Goal: Task Accomplishment & Management: Use online tool/utility

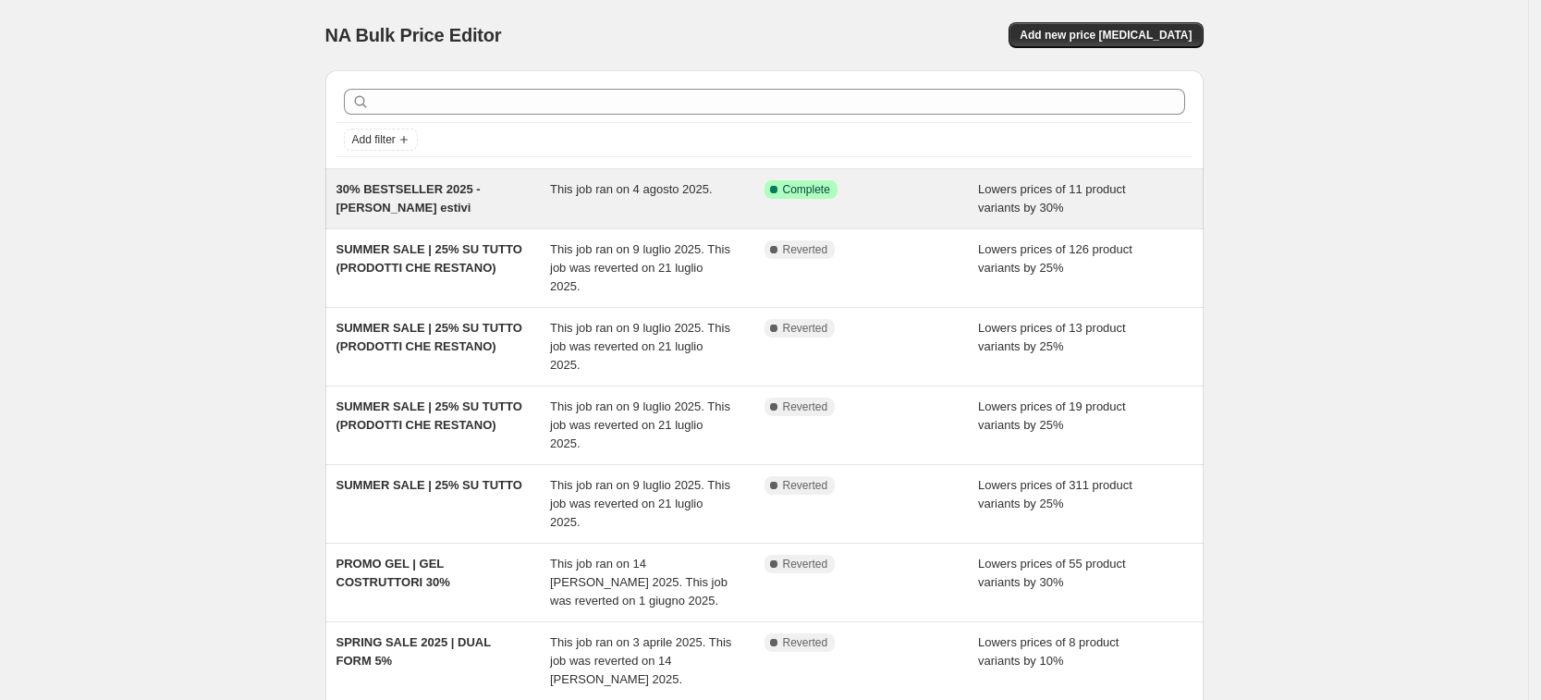
click at [589, 183] on span "This job ran on 4 agosto 2025." at bounding box center [631, 189] width 163 height 14
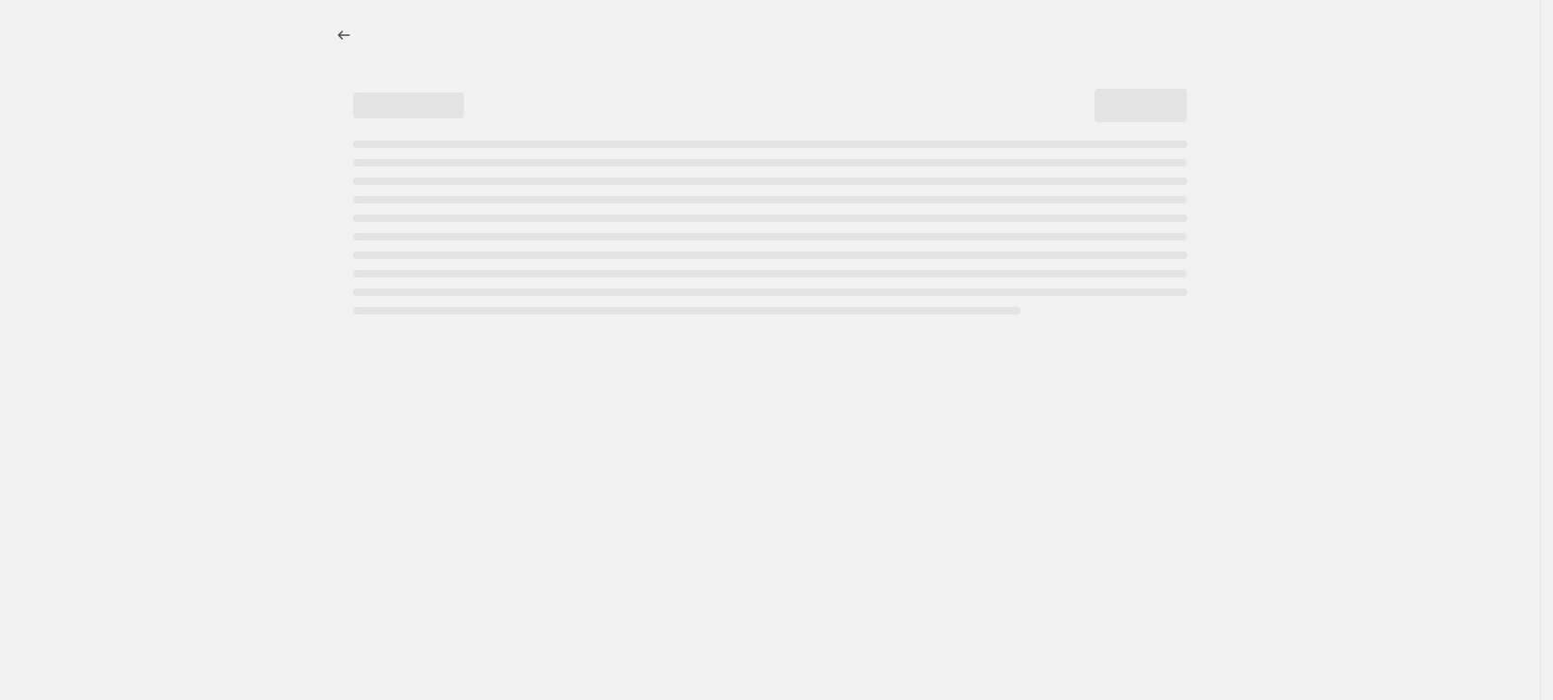
select select "percentage"
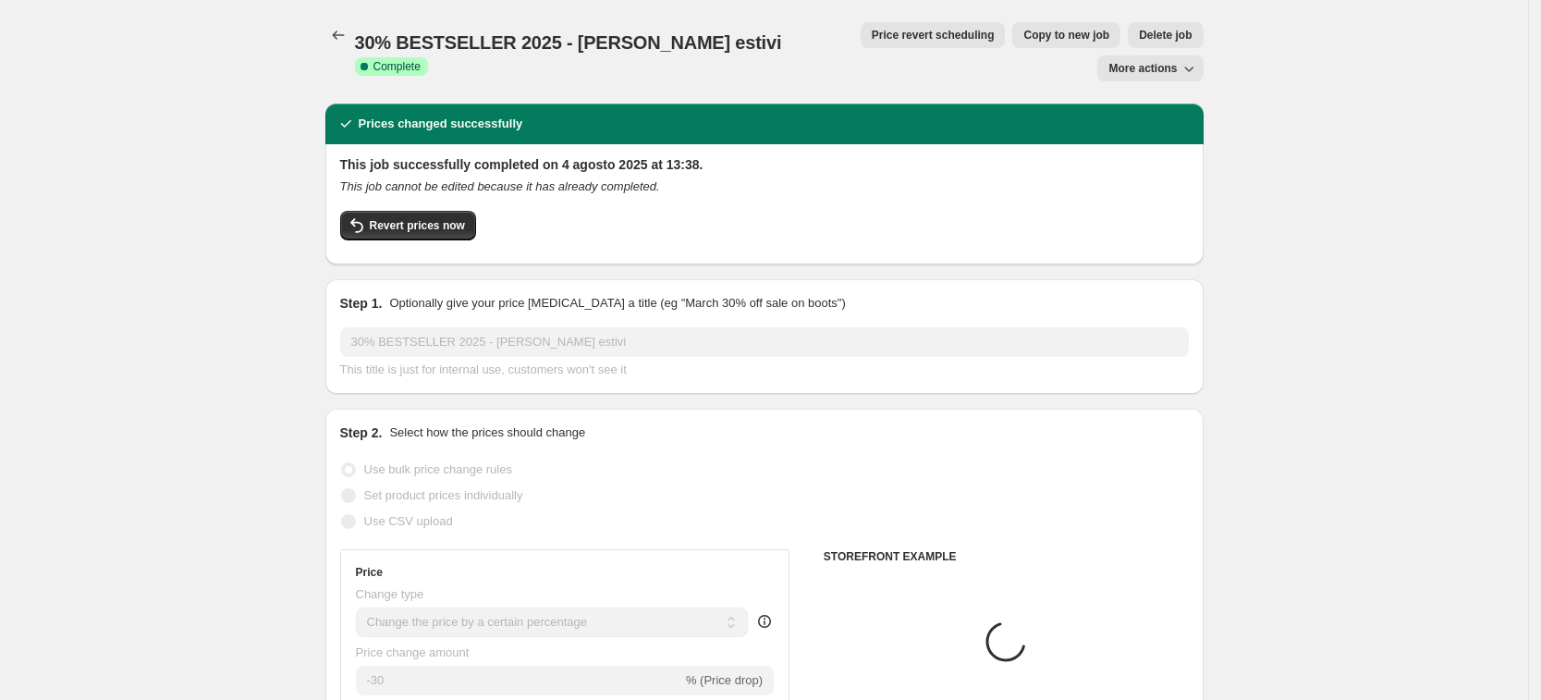
select select "collection"
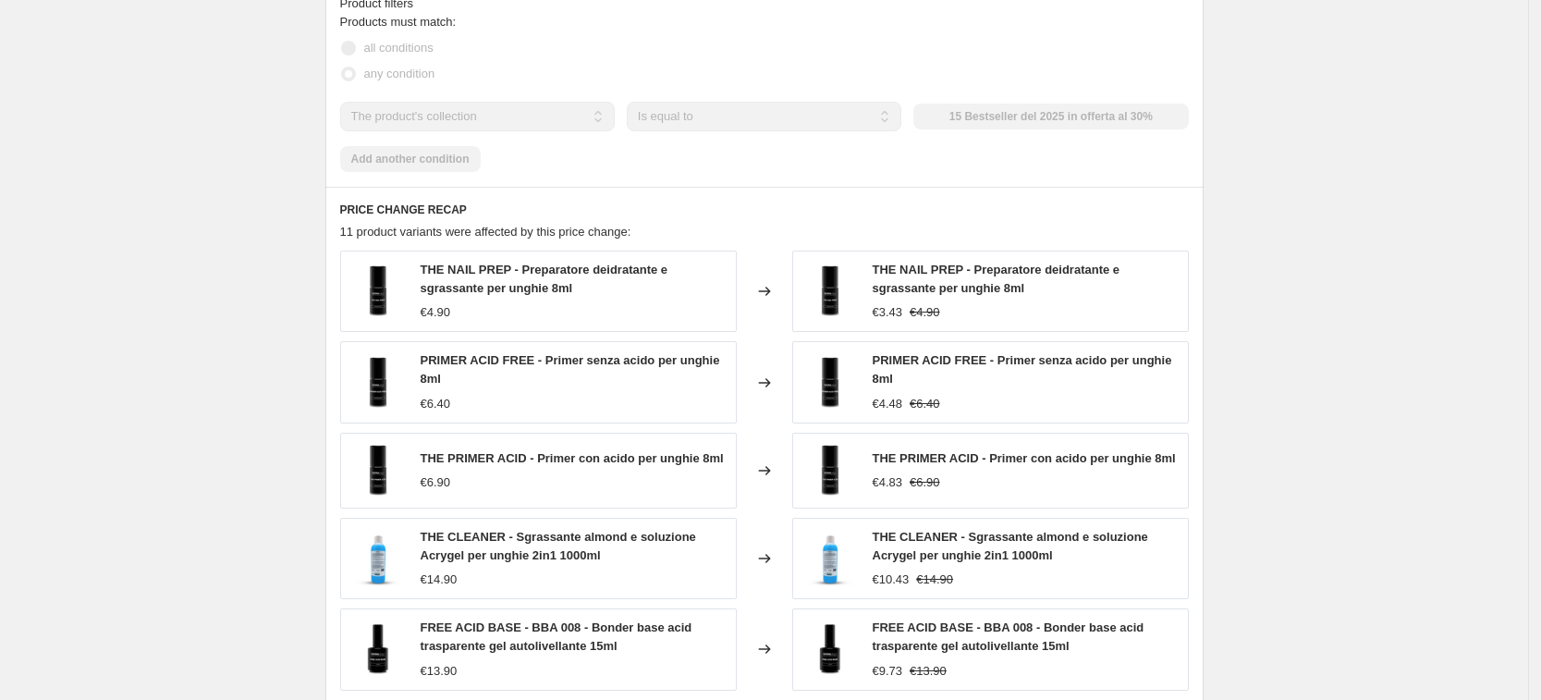
scroll to position [1386, 0]
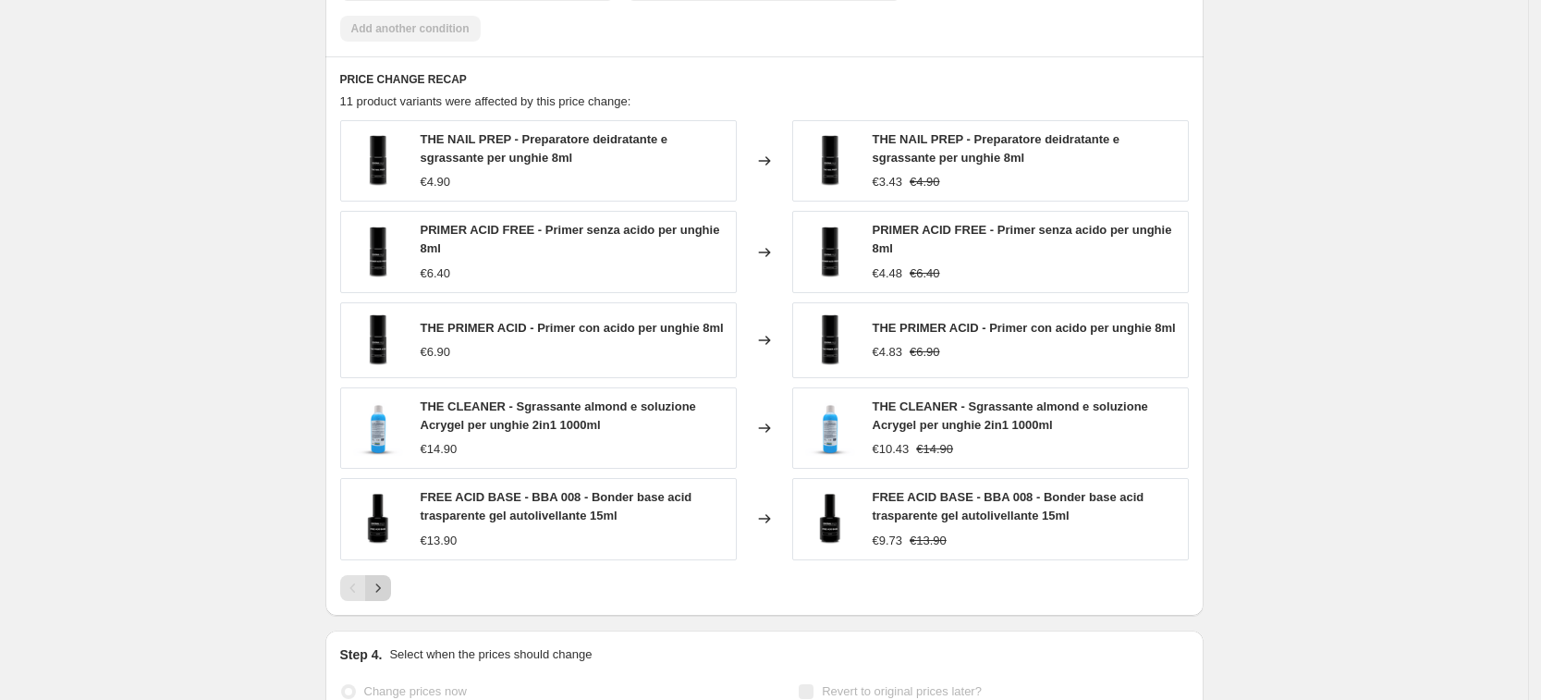
click at [387, 579] on icon "Next" at bounding box center [378, 588] width 18 height 18
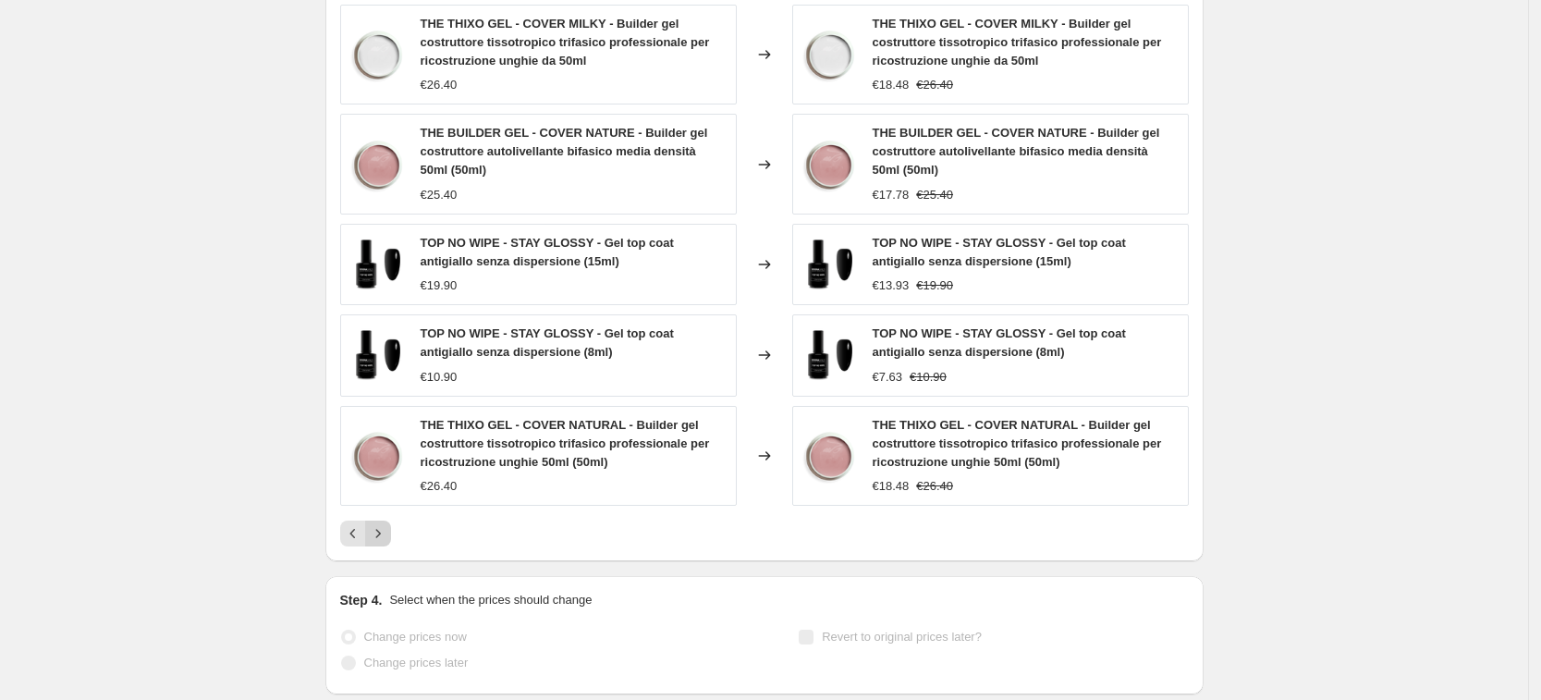
click at [380, 529] on icon "Next" at bounding box center [377, 533] width 5 height 8
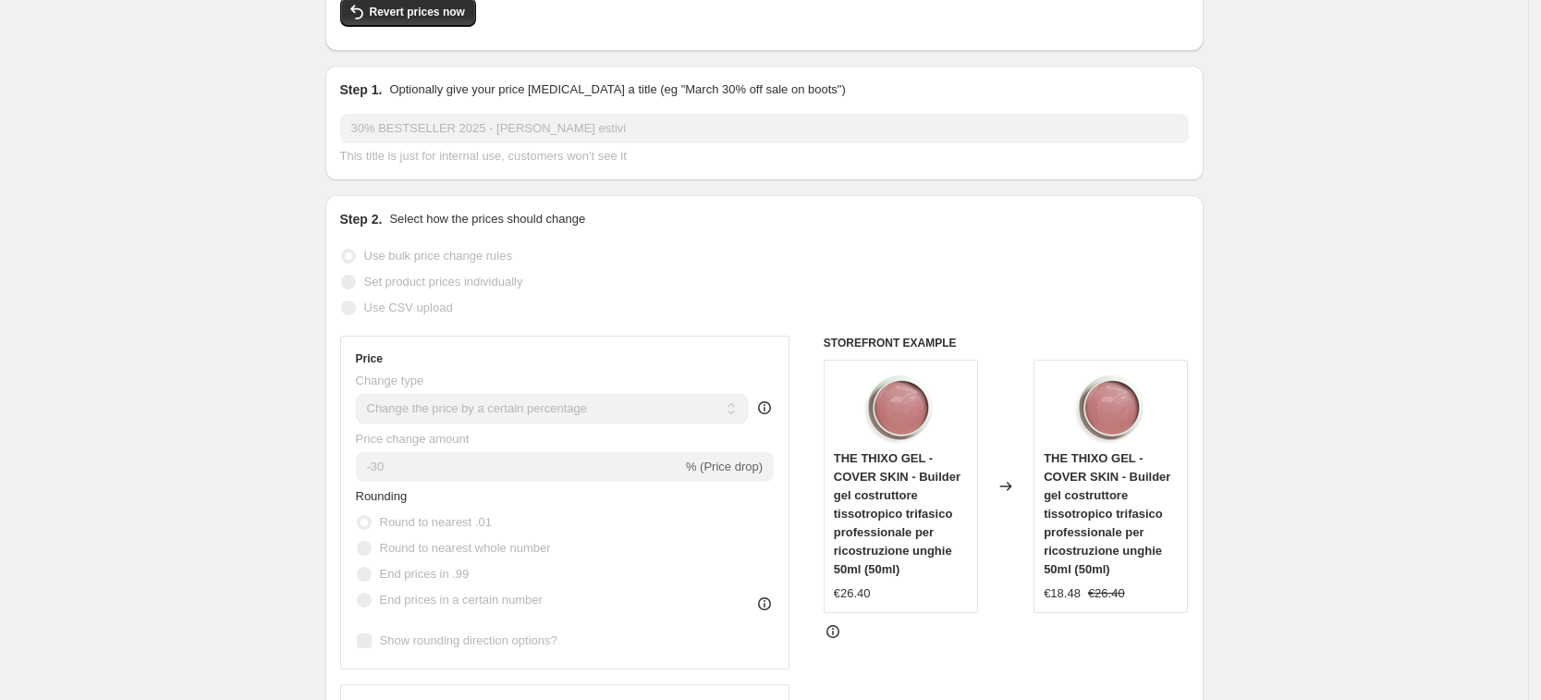
scroll to position [0, 0]
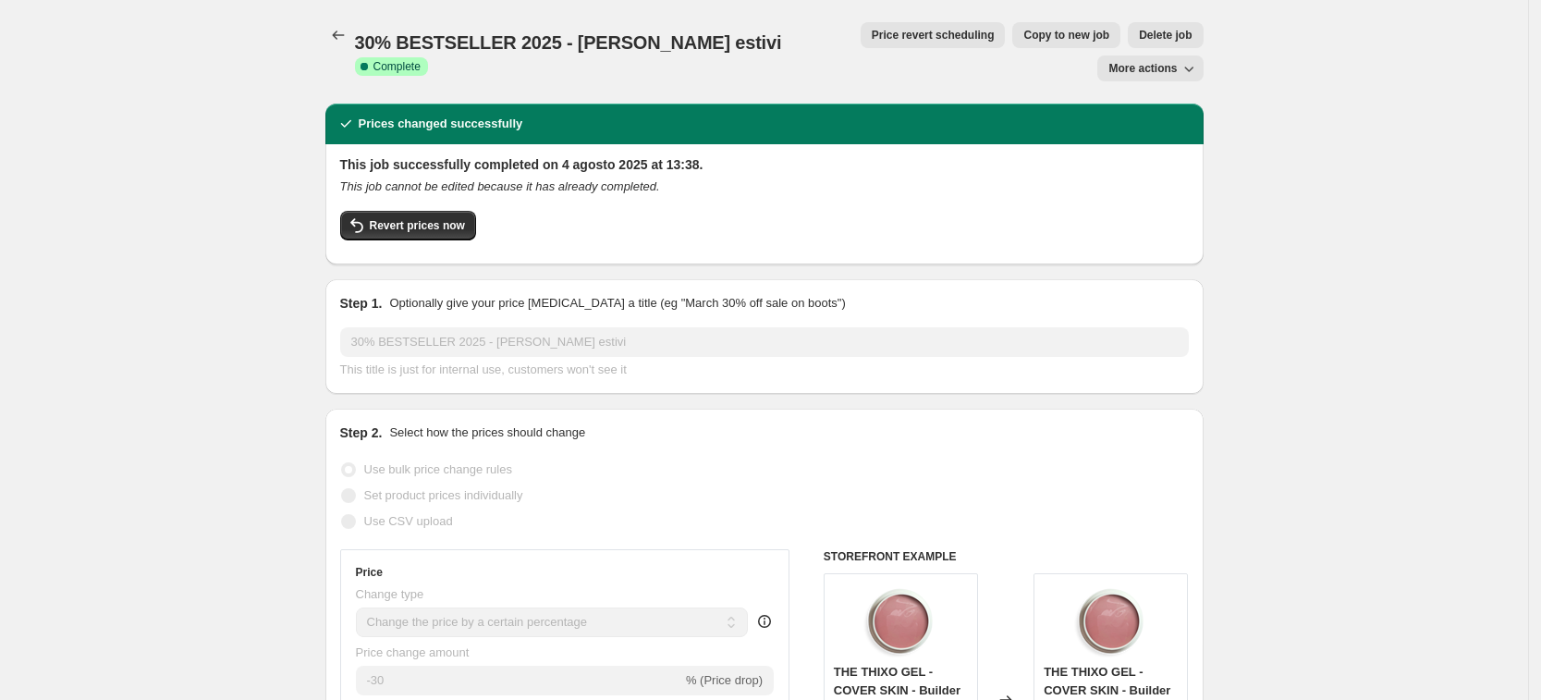
click at [1171, 61] on span "More actions" at bounding box center [1142, 68] width 68 height 15
click at [898, 115] on div "Prices changed successfully" at bounding box center [764, 124] width 856 height 18
click at [400, 218] on span "Revert prices now" at bounding box center [417, 225] width 95 height 15
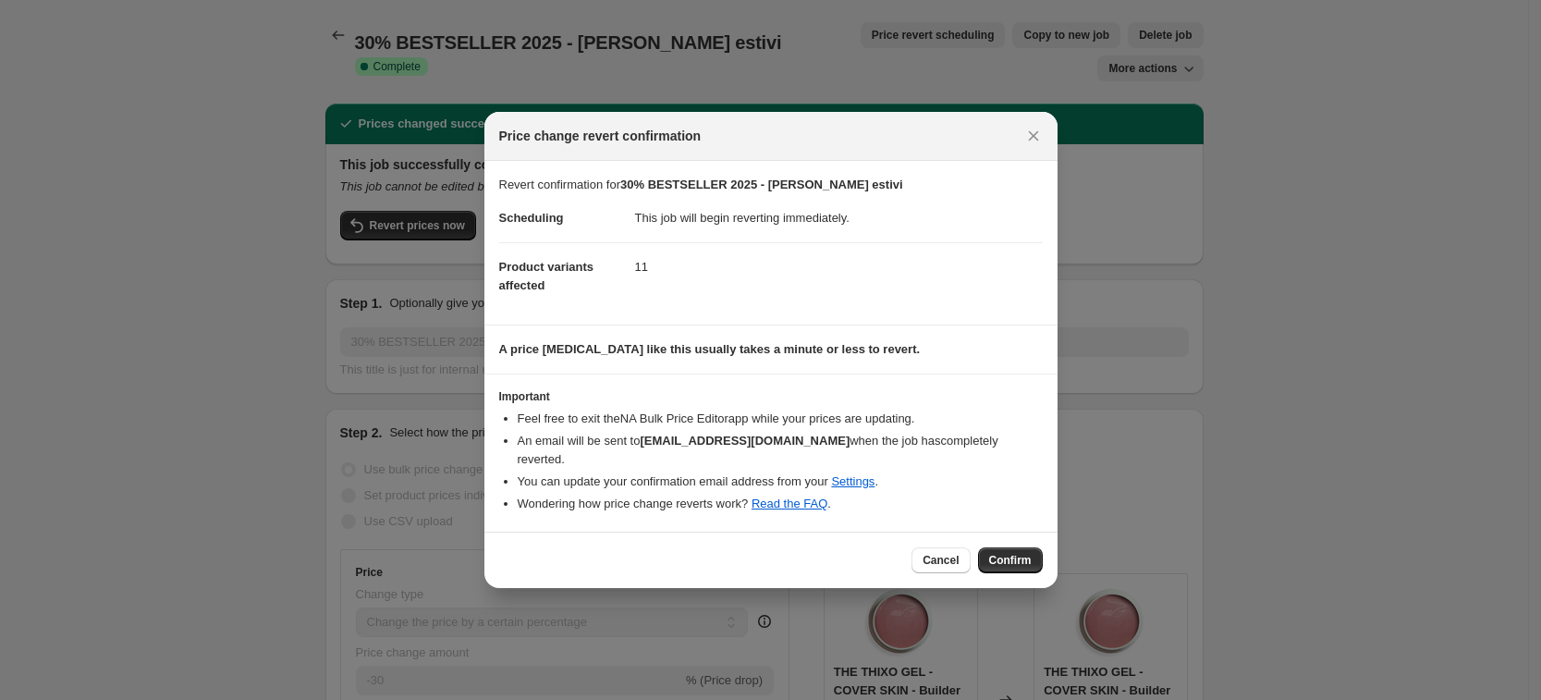
click at [1000, 553] on span "Confirm" at bounding box center [1010, 560] width 43 height 15
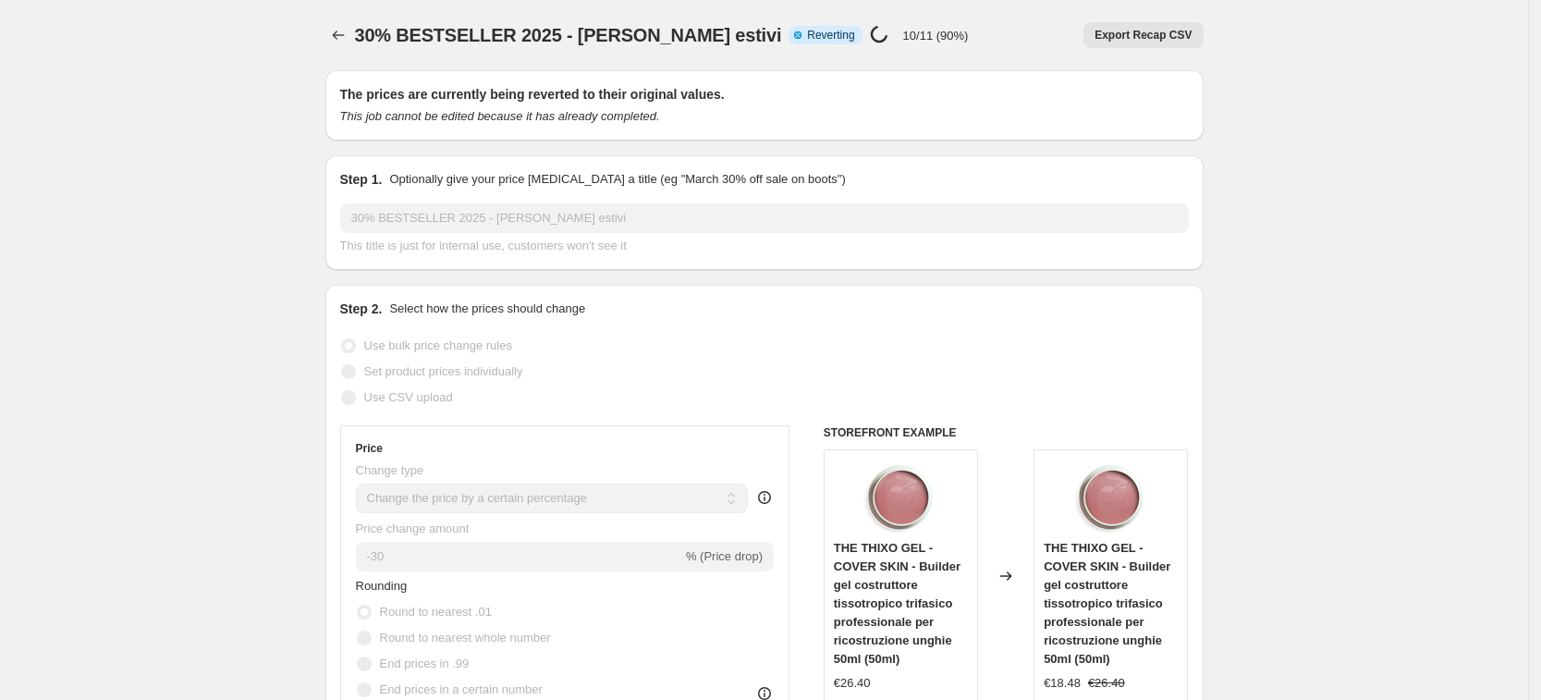
click at [1188, 34] on span "Export Recap CSV" at bounding box center [1142, 35] width 97 height 15
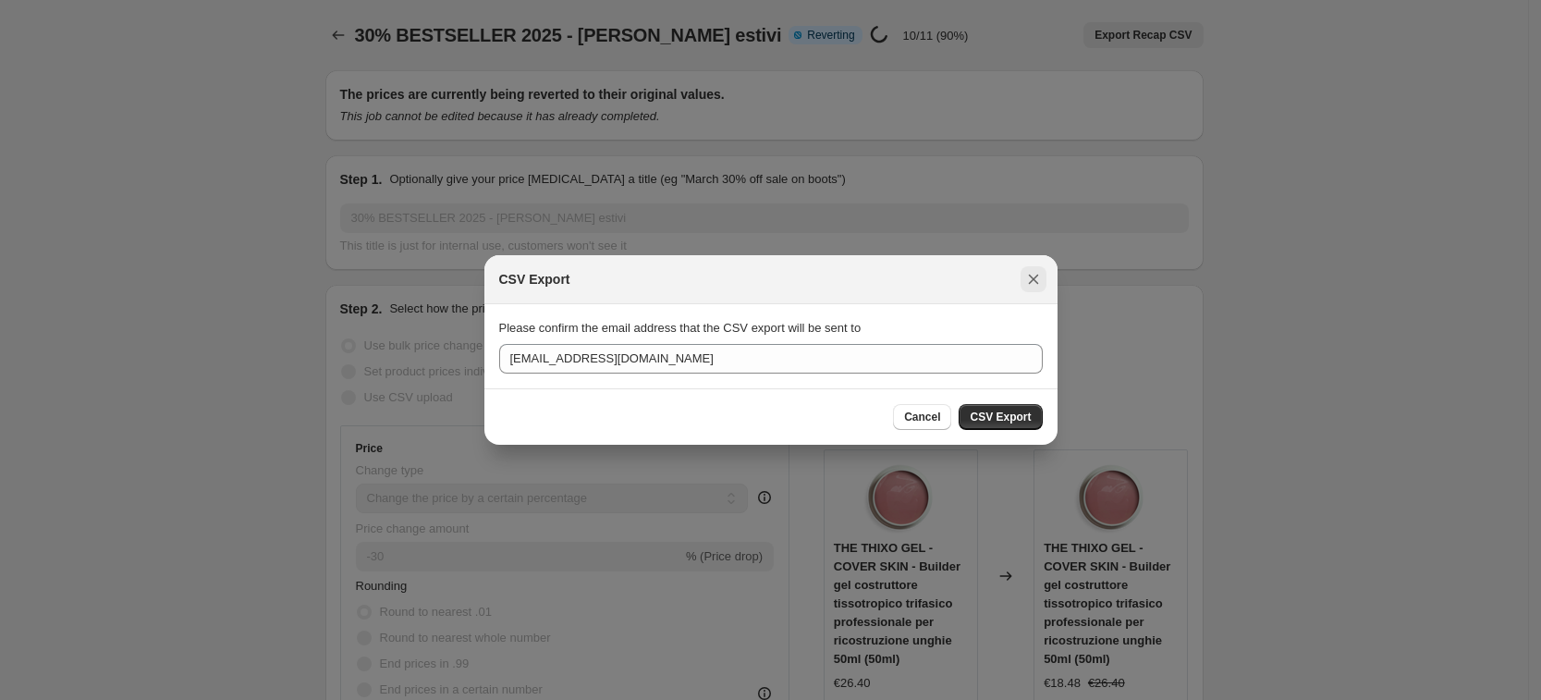
click at [1031, 266] on button "Close" at bounding box center [1033, 279] width 26 height 26
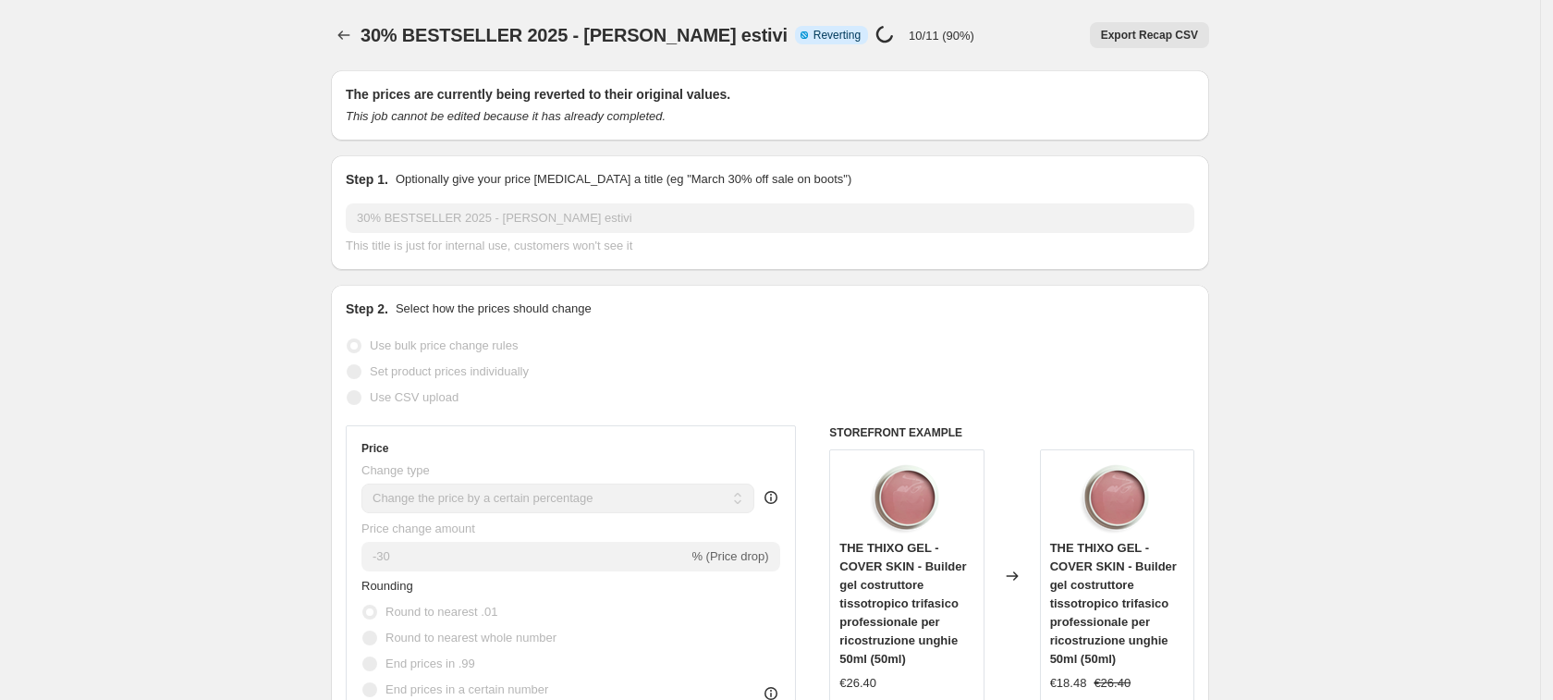
select select "percentage"
select select "collection"
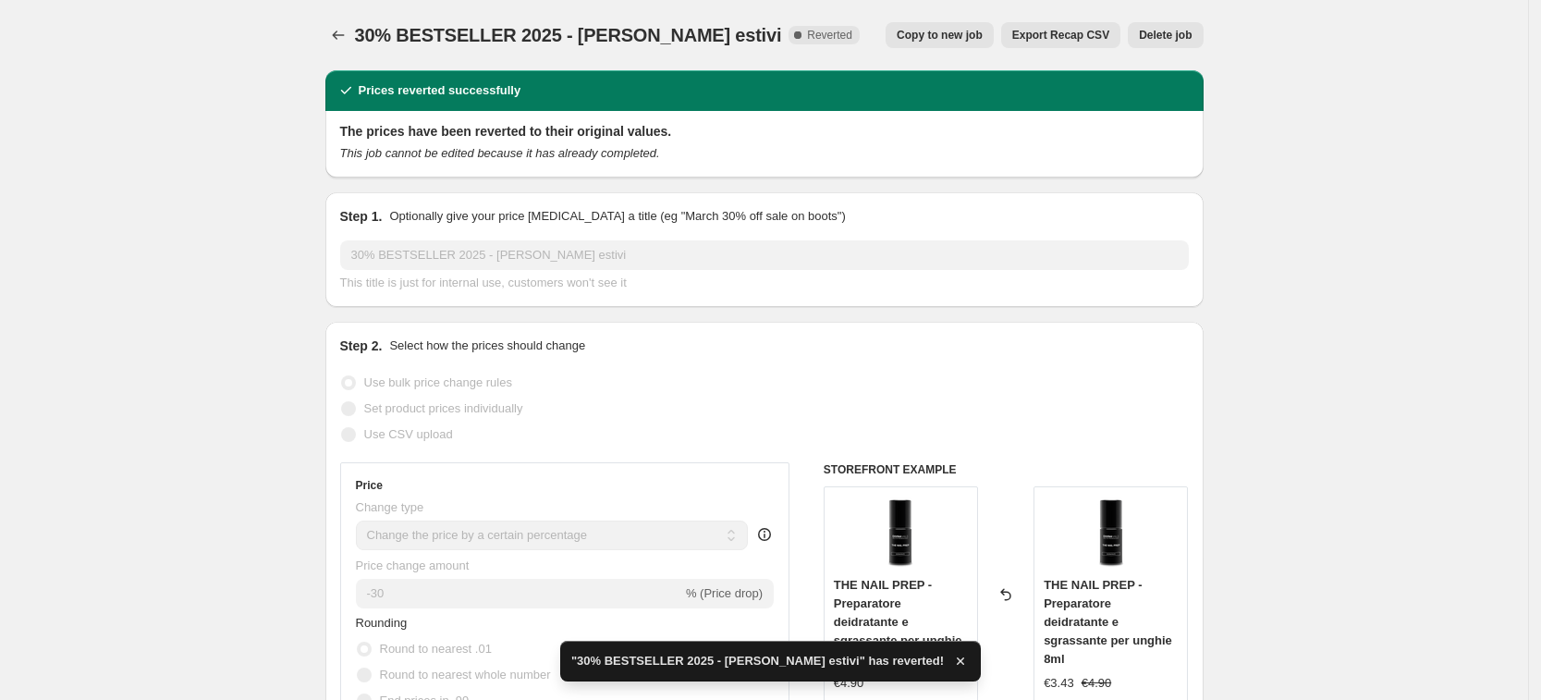
click at [1081, 10] on div "30% BESTSELLER 2025 - [PERSON_NAME] estivi. This page is ready 30% BESTSELLER 2…" at bounding box center [764, 35] width 878 height 70
click at [1080, 19] on div "30% BESTSELLER 2025 - [PERSON_NAME] estivi. This page is ready 30% BESTSELLER 2…" at bounding box center [764, 35] width 878 height 70
drag, startPoint x: 1080, startPoint y: 19, endPoint x: 1082, endPoint y: 32, distance: 13.1
click at [1082, 20] on div "30% BESTSELLER 2025 - [PERSON_NAME] estivi. This page is ready 30% BESTSELLER 2…" at bounding box center [764, 35] width 878 height 70
click at [1083, 34] on span "Export Recap CSV" at bounding box center [1060, 35] width 97 height 15
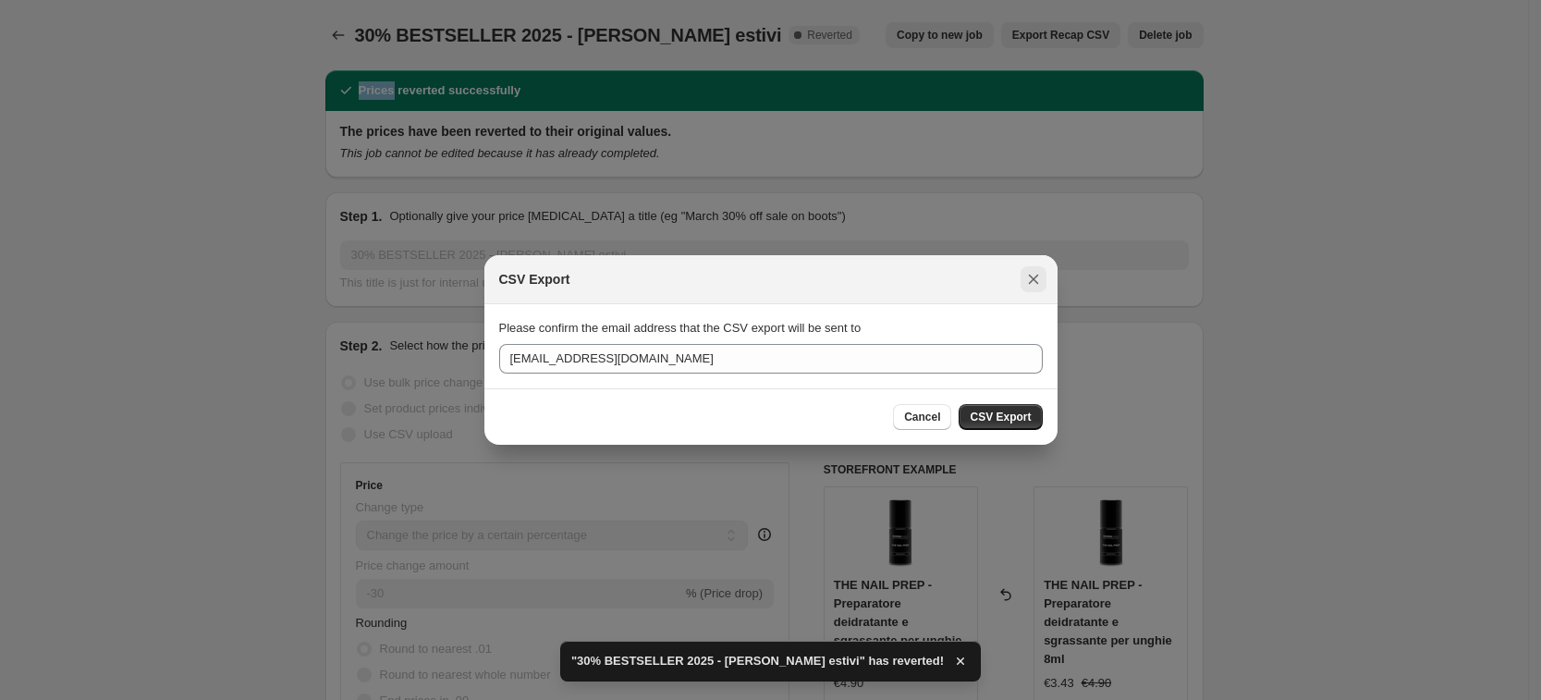
click at [1033, 281] on icon "Close" at bounding box center [1033, 279] width 18 height 18
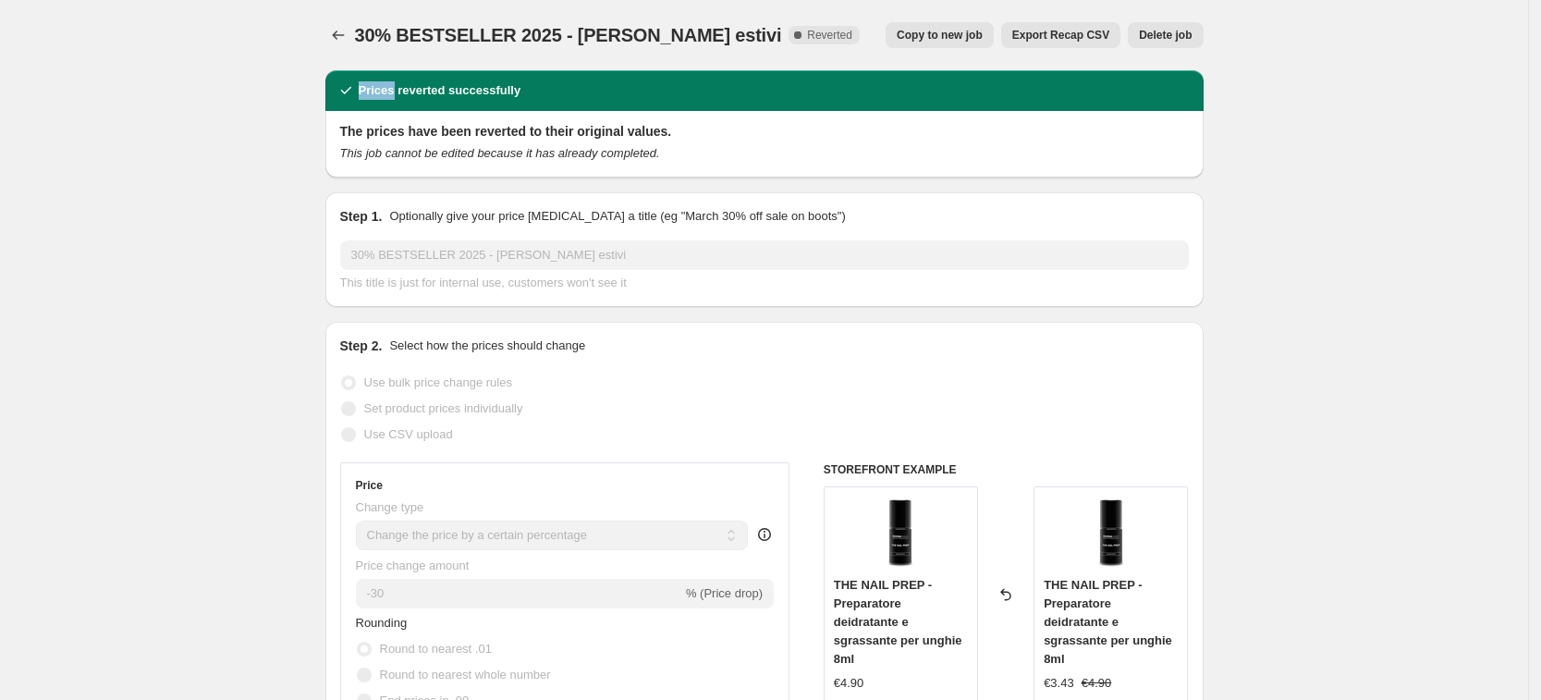
click at [939, 28] on span "Copy to new job" at bounding box center [940, 35] width 86 height 15
select select "percentage"
select select "collection"
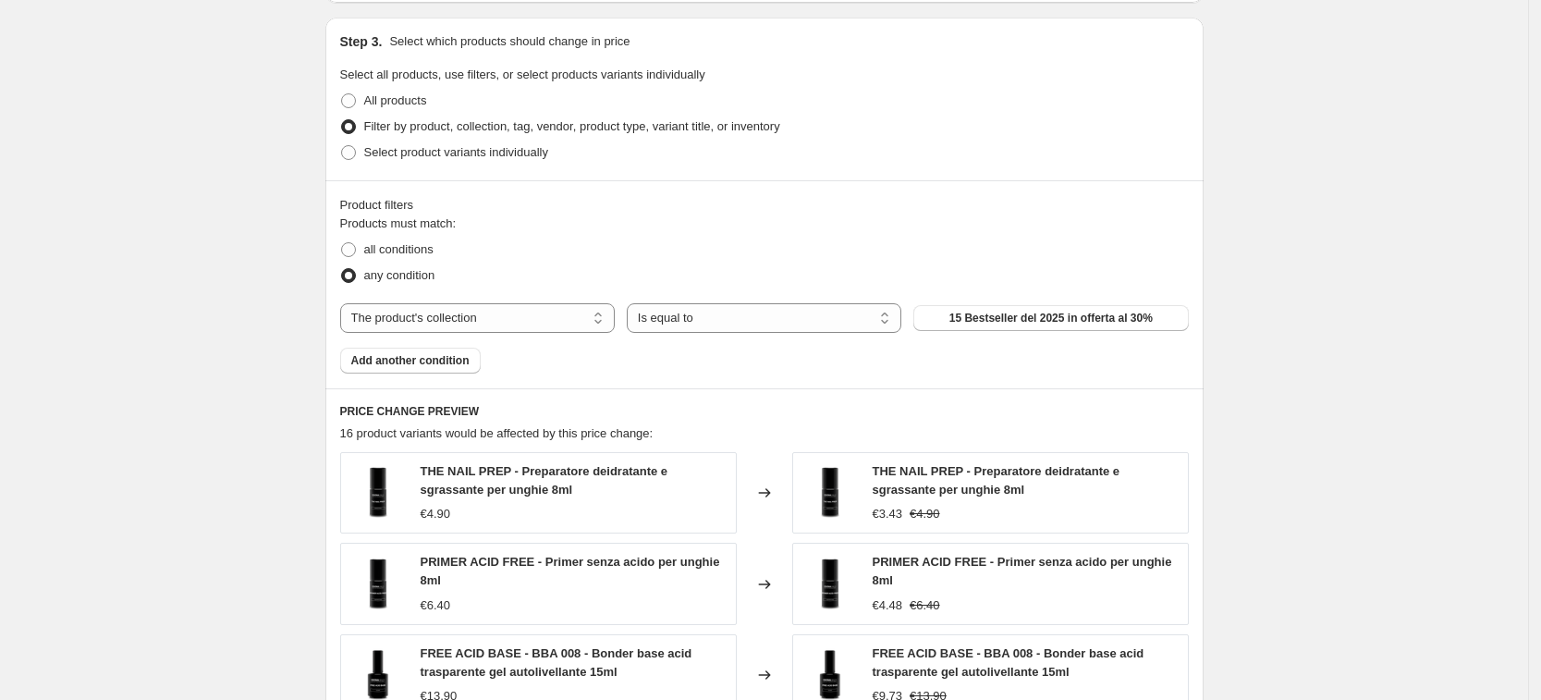
scroll to position [809, 0]
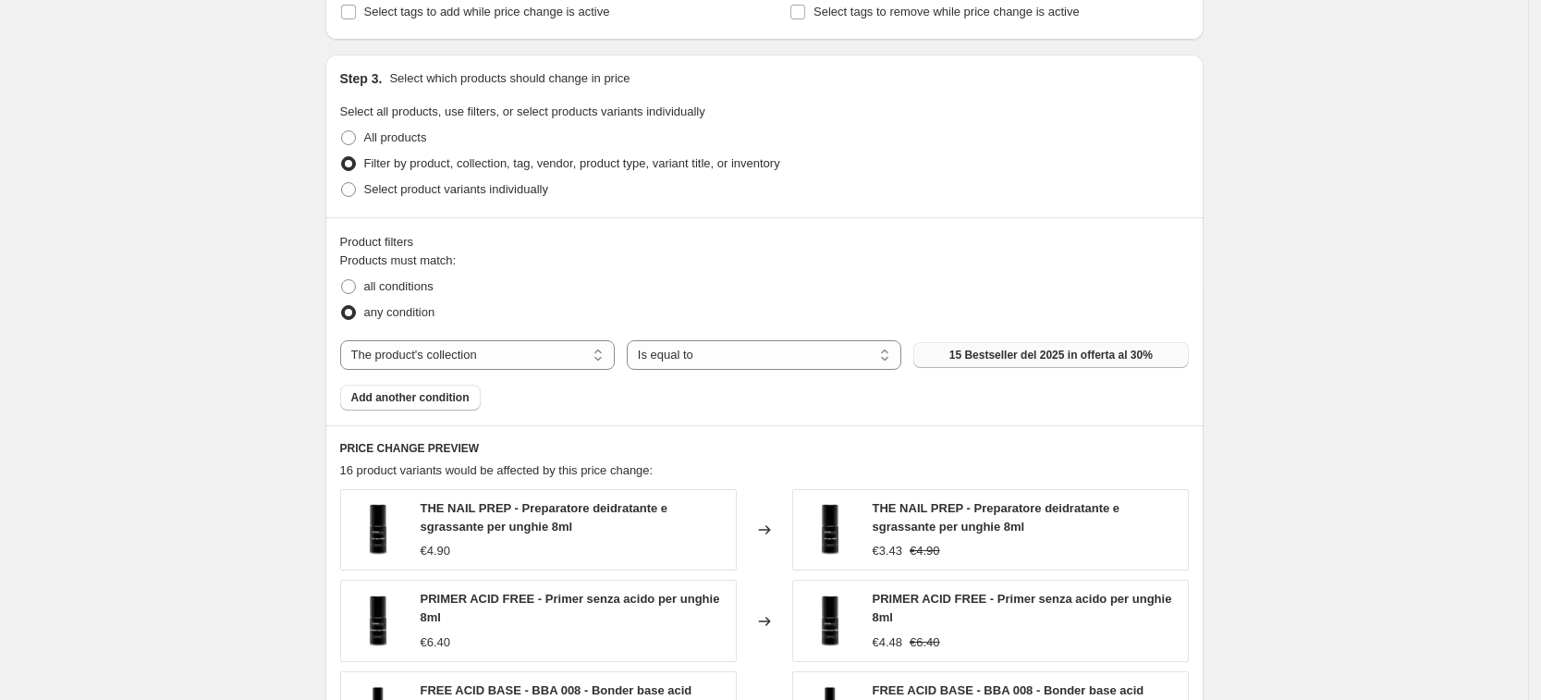
click at [1031, 358] on span "15 Bestseller del 2025 in offerta al 30%" at bounding box center [1050, 355] width 203 height 15
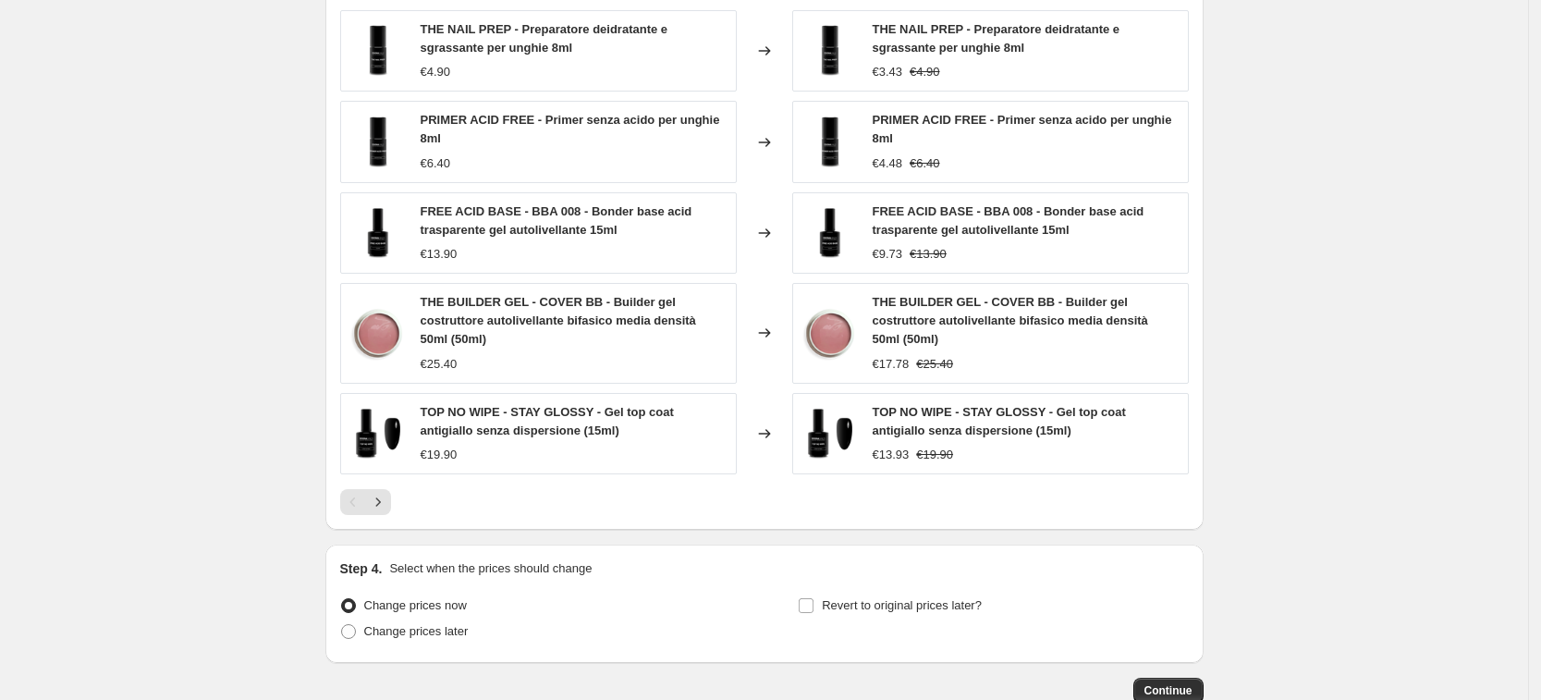
scroll to position [1405, 0]
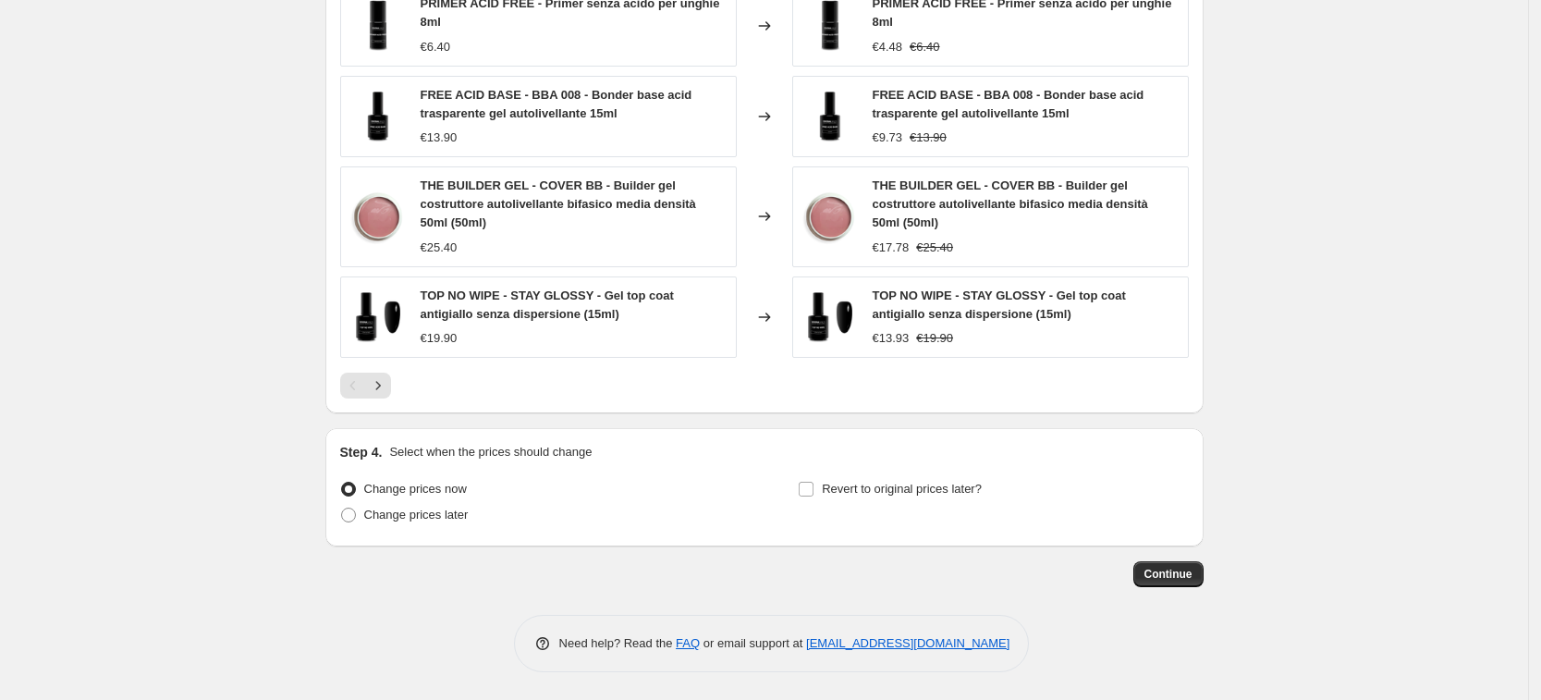
click at [393, 398] on div "PRICE CHANGE PREVIEW 16 product variants would be affected by this price change…" at bounding box center [764, 121] width 878 height 583
click at [391, 393] on button "Next" at bounding box center [378, 385] width 26 height 26
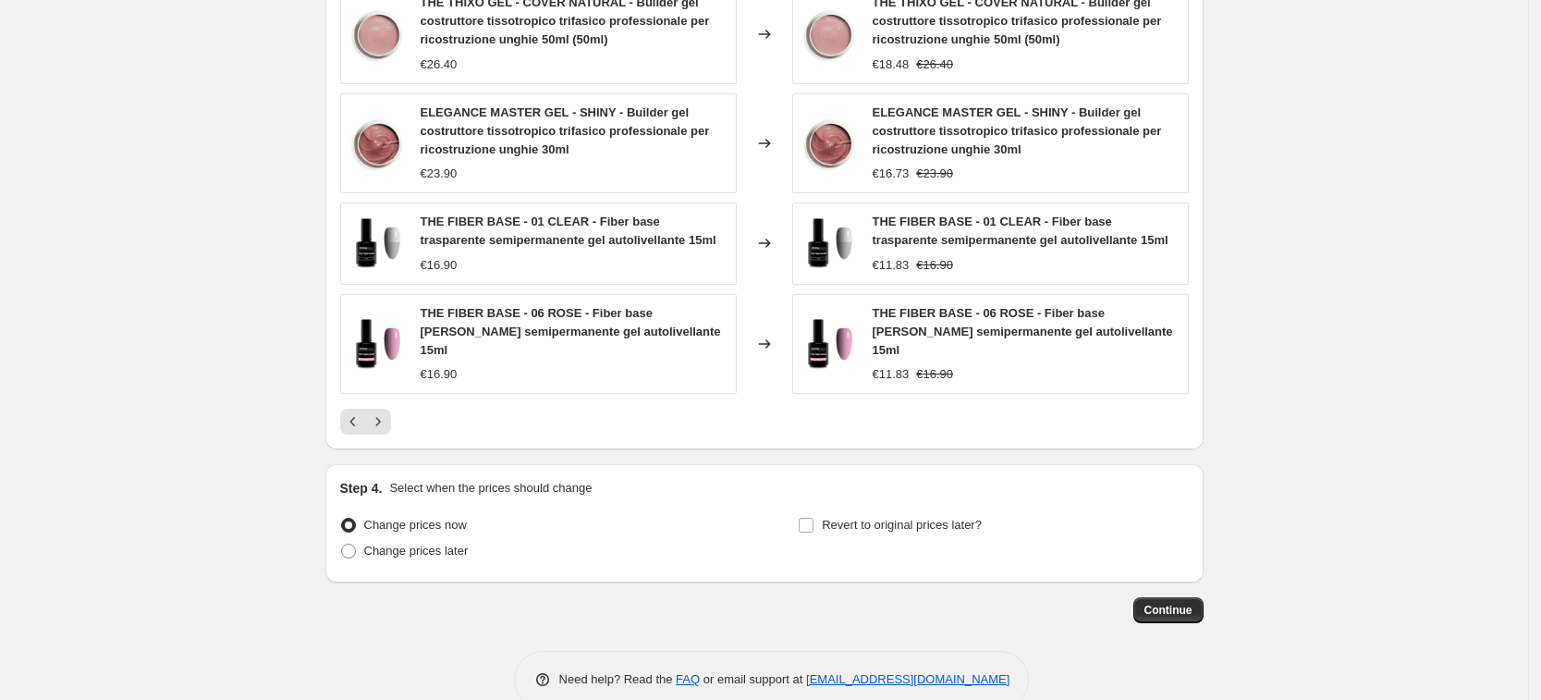
click at [383, 418] on div "PRICE CHANGE PREVIEW 16 product variants would be affected by this price change…" at bounding box center [764, 139] width 878 height 620
click at [384, 412] on icon "Next" at bounding box center [378, 421] width 18 height 18
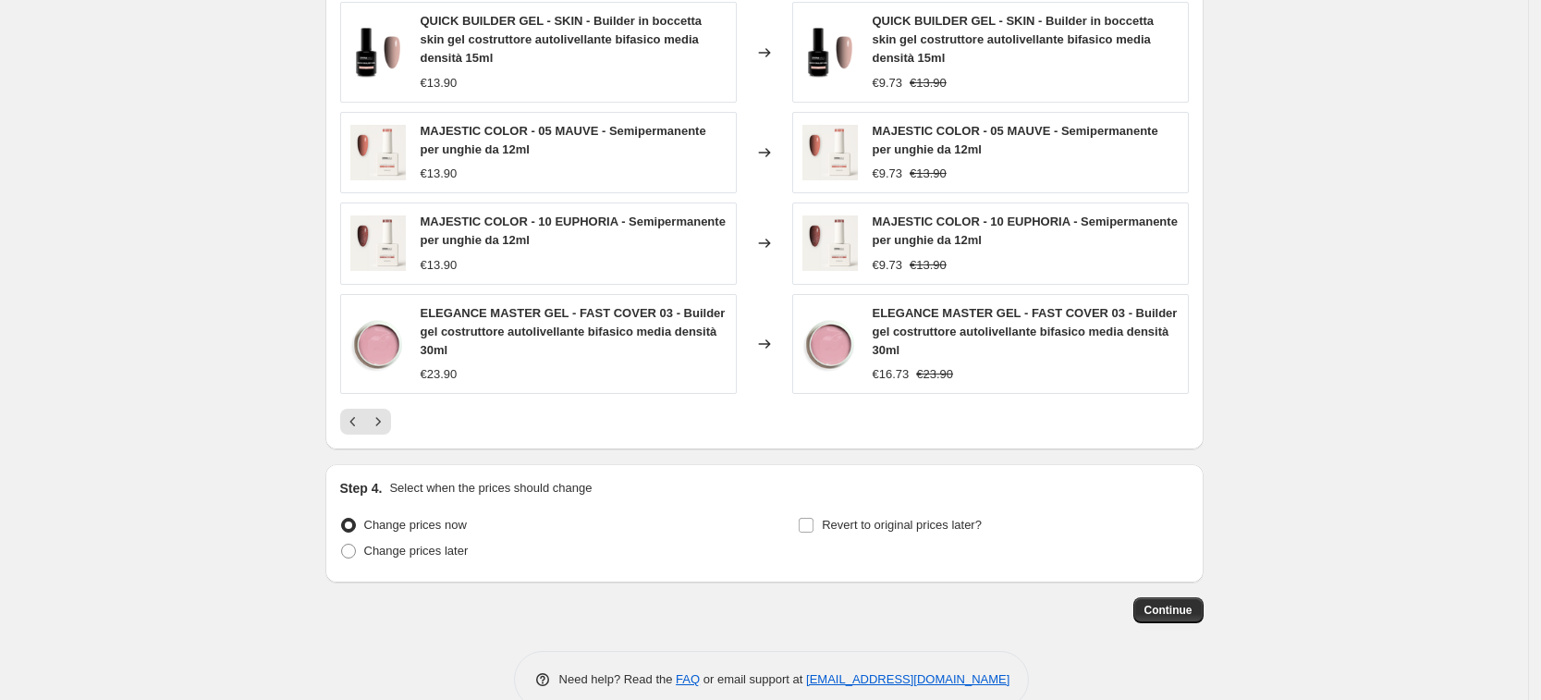
click at [377, 424] on icon "Next" at bounding box center [378, 421] width 18 height 18
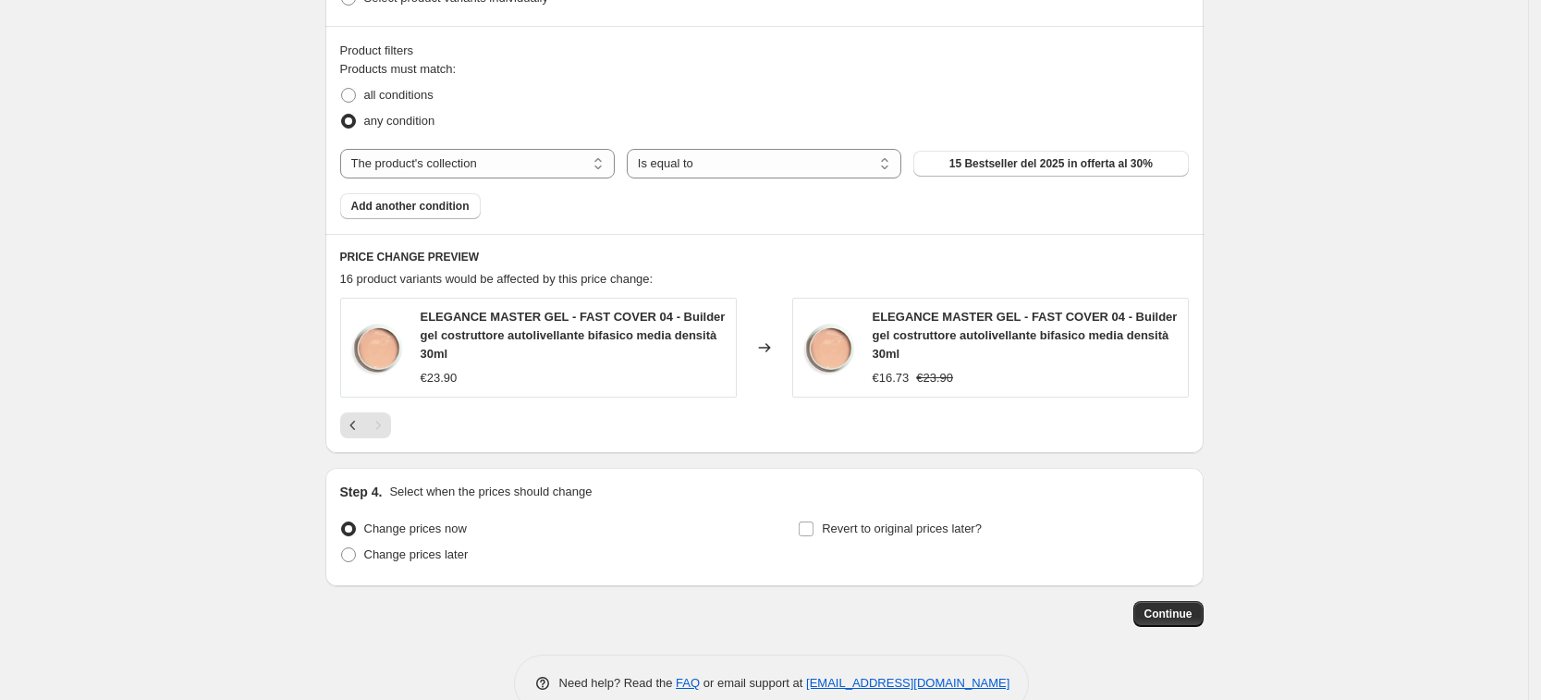
scroll to position [1040, 0]
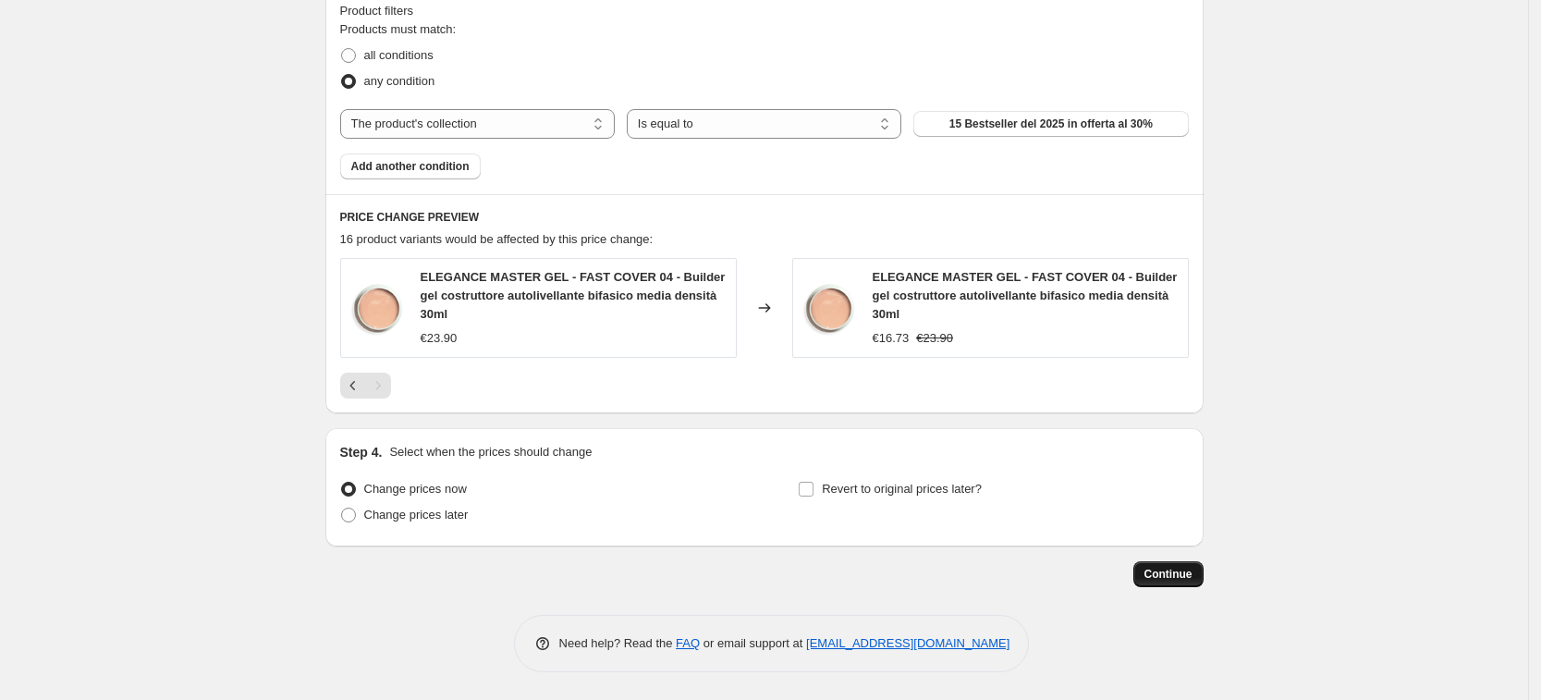
click at [1191, 578] on span "Continue" at bounding box center [1168, 574] width 48 height 15
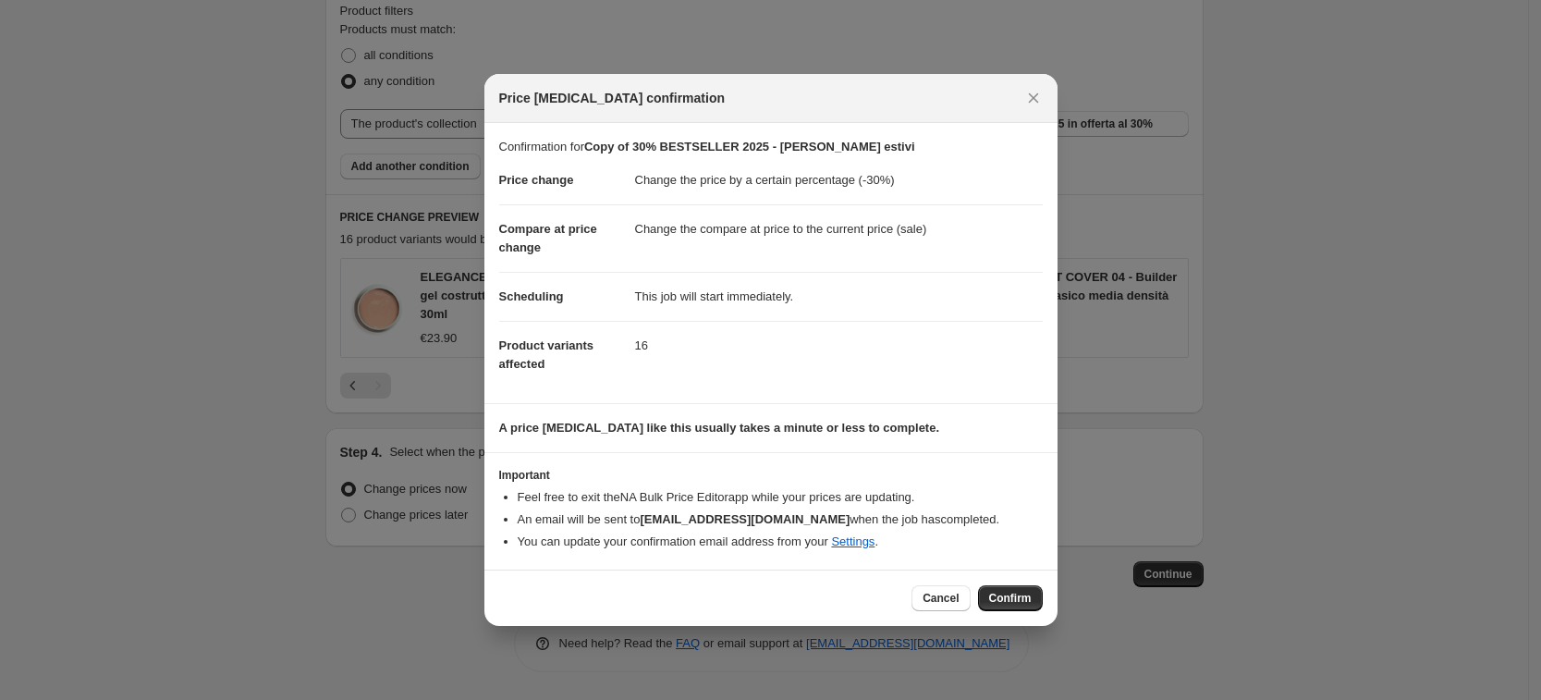
click at [1007, 602] on span "Confirm" at bounding box center [1010, 598] width 43 height 15
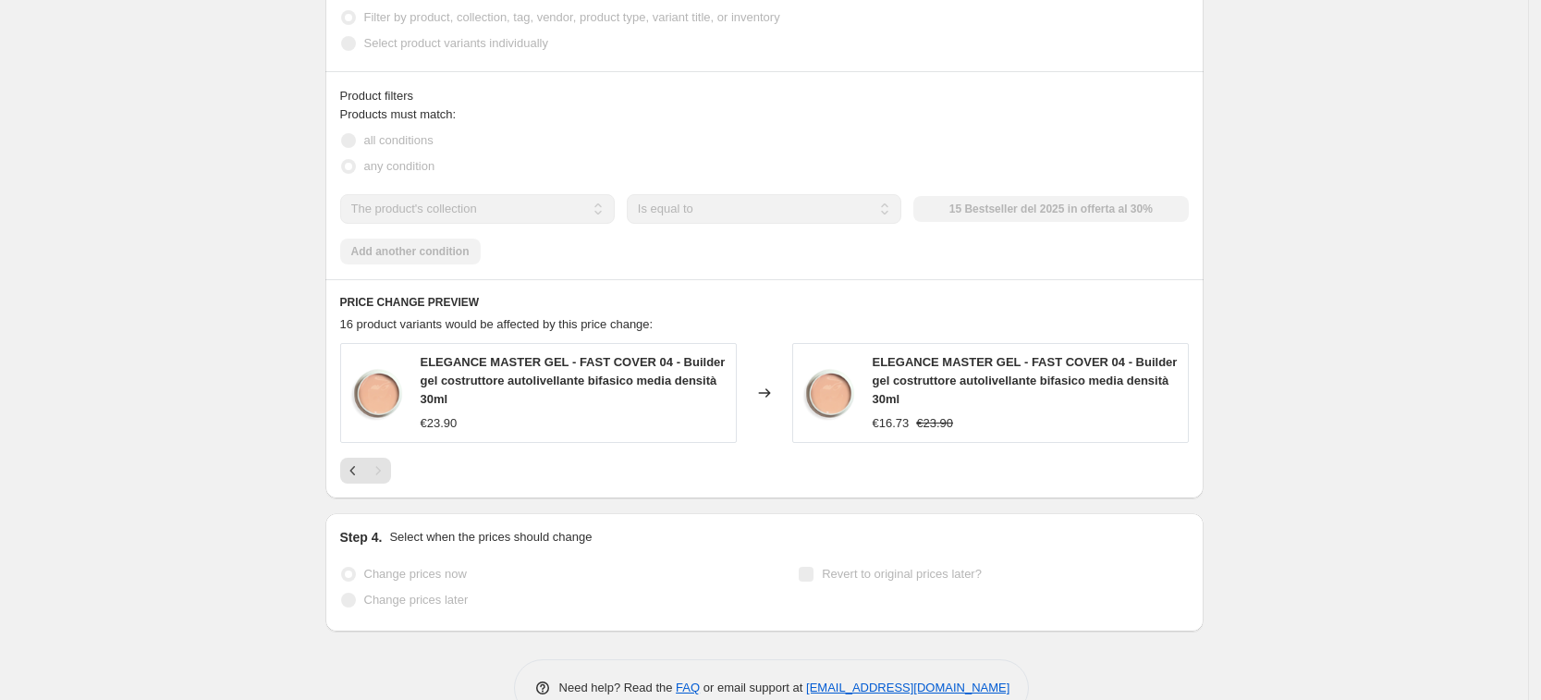
scroll to position [1088, 0]
